Goal: Information Seeking & Learning: Stay updated

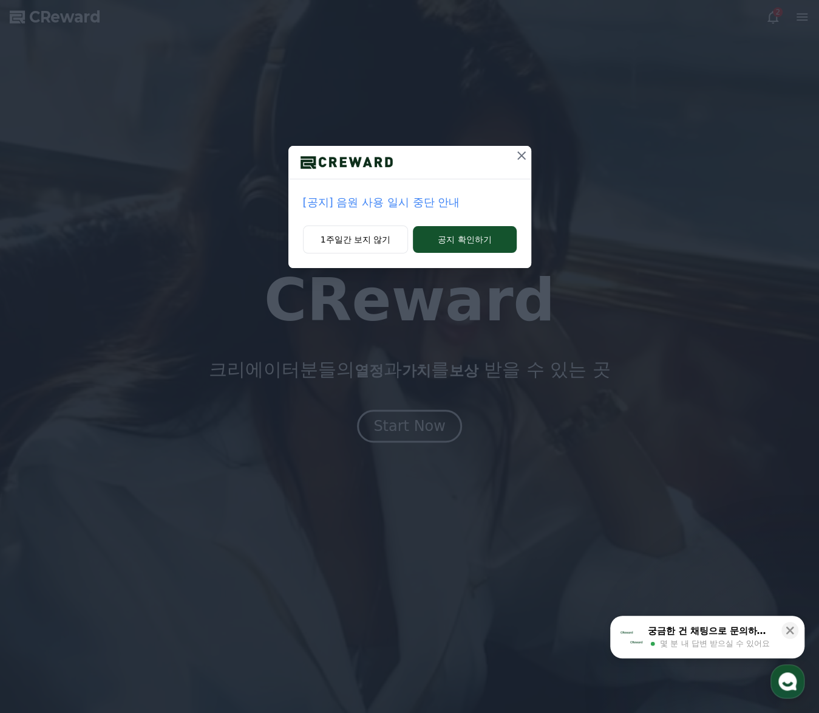
click at [529, 159] on button at bounding box center [521, 155] width 19 height 19
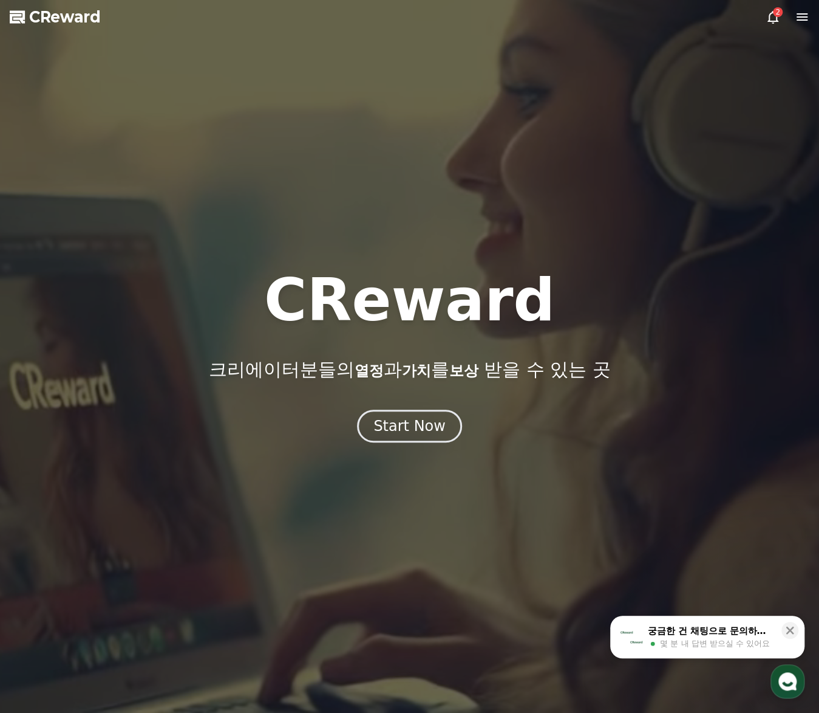
click at [771, 10] on icon at bounding box center [773, 17] width 15 height 15
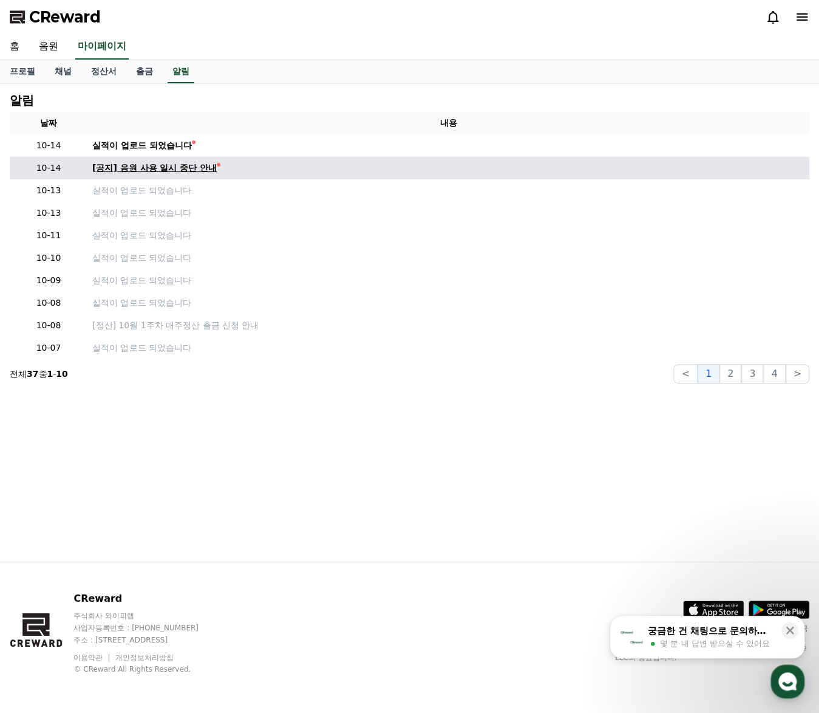
click at [179, 173] on div "[공지] 음원 사용 일시 중단 안내" at bounding box center [154, 168] width 125 height 13
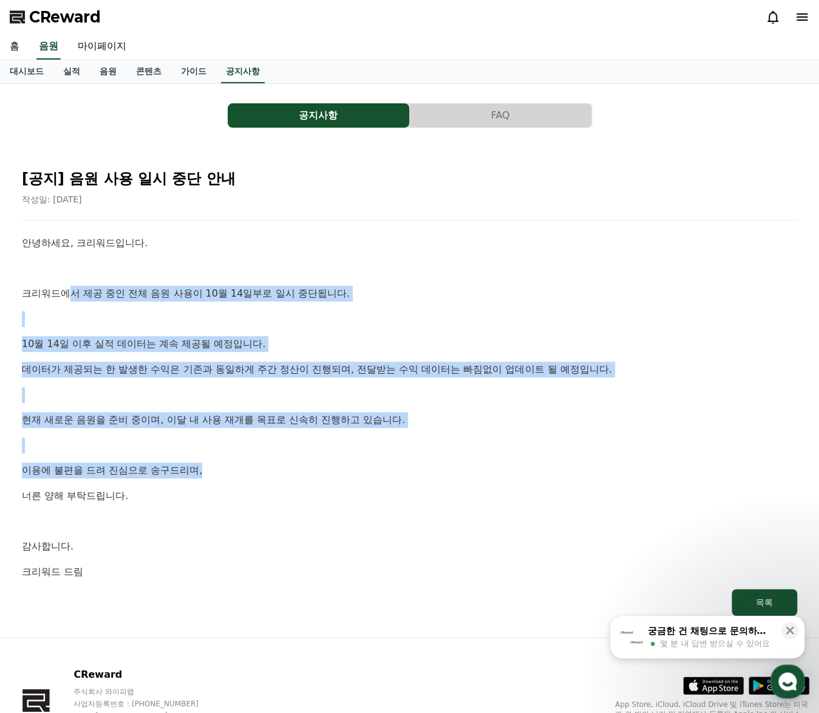
drag, startPoint x: 73, startPoint y: 292, endPoint x: 268, endPoint y: 473, distance: 266.5
click at [268, 473] on div "안녕하세요, 크리워드입니다. 크리워드에서 제공 중인 전체 음원 사용이 10월 14일부로 일시 중단됩니다. [DATE] 이후 실적 데이터는 계속…" at bounding box center [410, 407] width 776 height 344
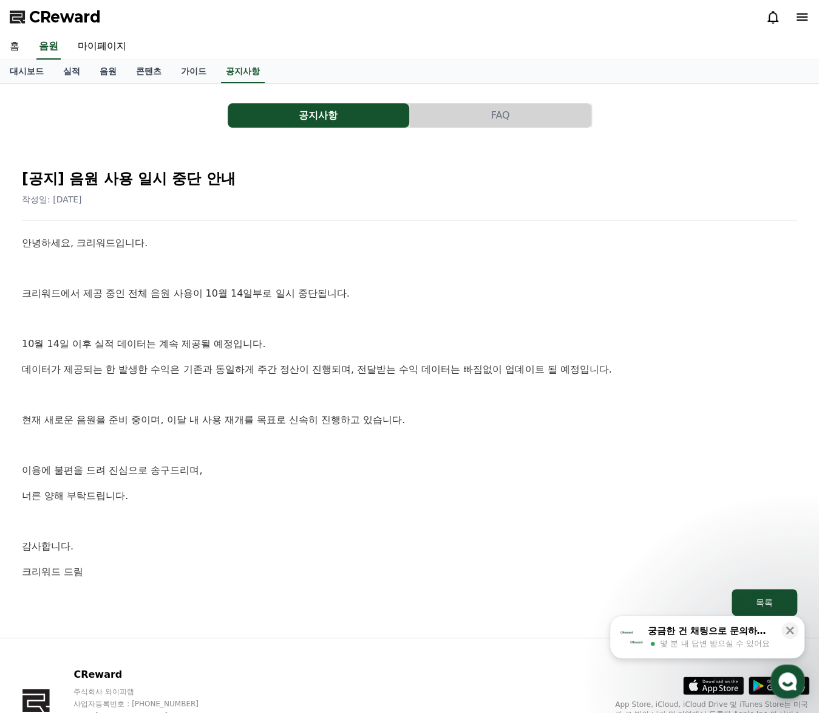
click at [265, 499] on p "너른 양해 부탁드립니다." at bounding box center [410, 496] width 776 height 16
drag, startPoint x: 261, startPoint y: 502, endPoint x: 112, endPoint y: 407, distance: 175.9
click at [113, 410] on div "안녕하세요, 크리워드입니다. 크리워드에서 제공 중인 전체 음원 사용이 10월 14일부로 일시 중단됩니다. [DATE] 이후 실적 데이터는 계속…" at bounding box center [410, 407] width 776 height 344
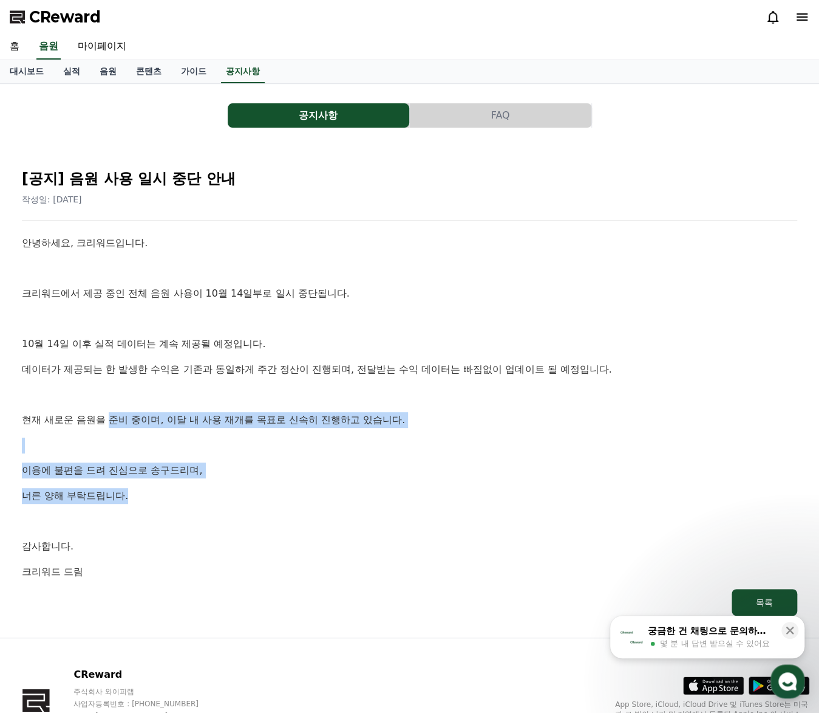
click at [112, 407] on div "안녕하세요, 크리워드입니다. 크리워드에서 제공 중인 전체 음원 사용이 10월 14일부로 일시 중단됩니다. [DATE] 이후 실적 데이터는 계속…" at bounding box center [410, 407] width 776 height 344
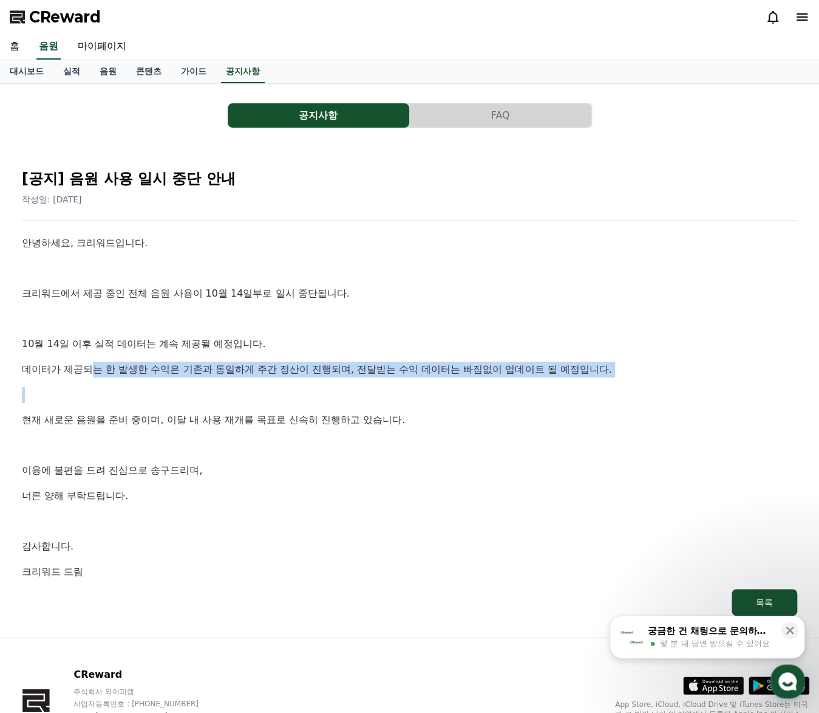
drag, startPoint x: 92, startPoint y: 357, endPoint x: 259, endPoint y: 409, distance: 174.6
click at [237, 397] on div "안녕하세요, 크리워드입니다. 크리워드에서 제공 중인 전체 음원 사용이 10월 14일부로 일시 중단됩니다. [DATE] 이후 실적 데이터는 계속…" at bounding box center [410, 407] width 776 height 344
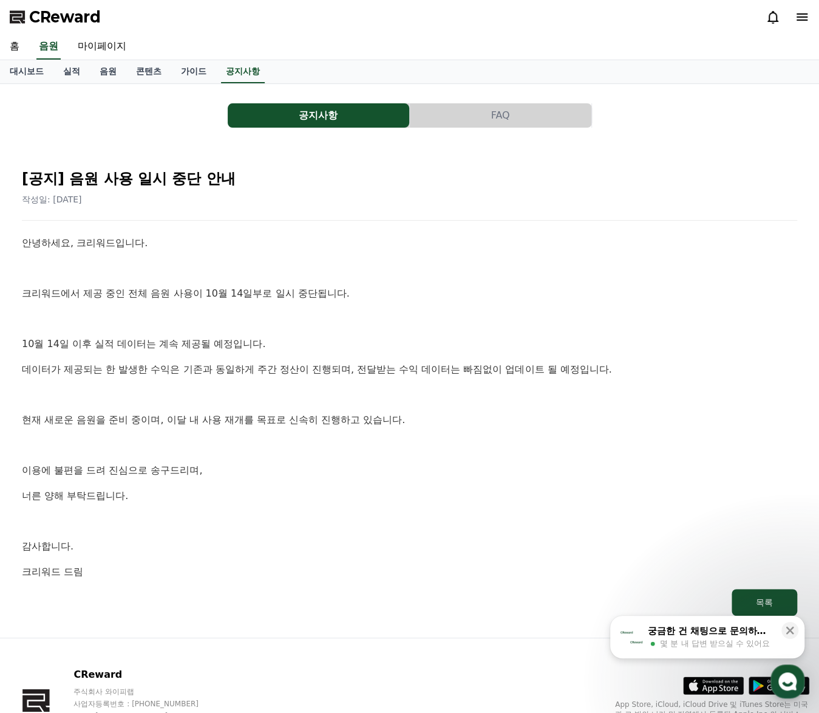
click at [254, 403] on div "안녕하세요, 크리워드입니다. 크리워드에서 제공 중인 전체 음원 사용이 10월 14일부로 일시 중단됩니다. [DATE] 이후 실적 데이터는 계속…" at bounding box center [410, 407] width 776 height 344
drag, startPoint x: 148, startPoint y: 318, endPoint x: 222, endPoint y: 337, distance: 76.3
click at [188, 329] on div "안녕하세요, 크리워드입니다. 크리워드에서 제공 중인 전체 음원 사용이 10월 14일부로 일시 중단됩니다. [DATE] 이후 실적 데이터는 계속…" at bounding box center [410, 407] width 776 height 344
